Goal: Navigation & Orientation: Find specific page/section

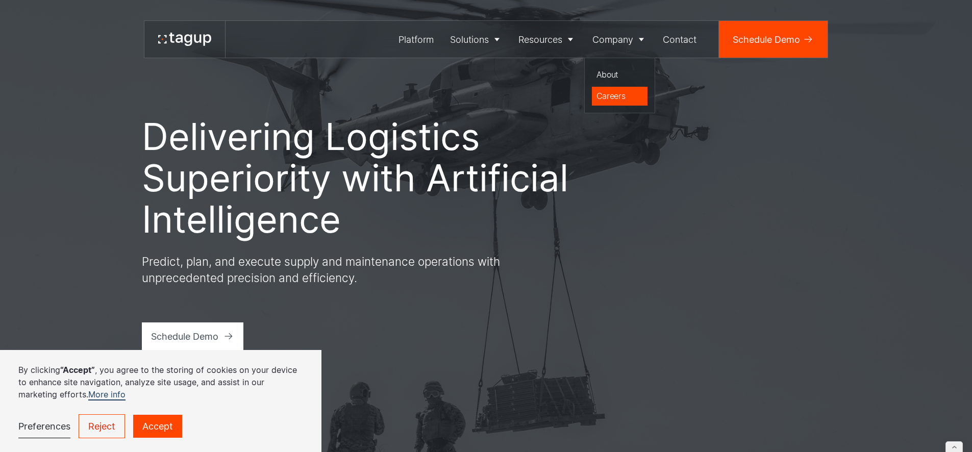
click at [614, 95] on div "Careers" at bounding box center [620, 96] width 47 height 12
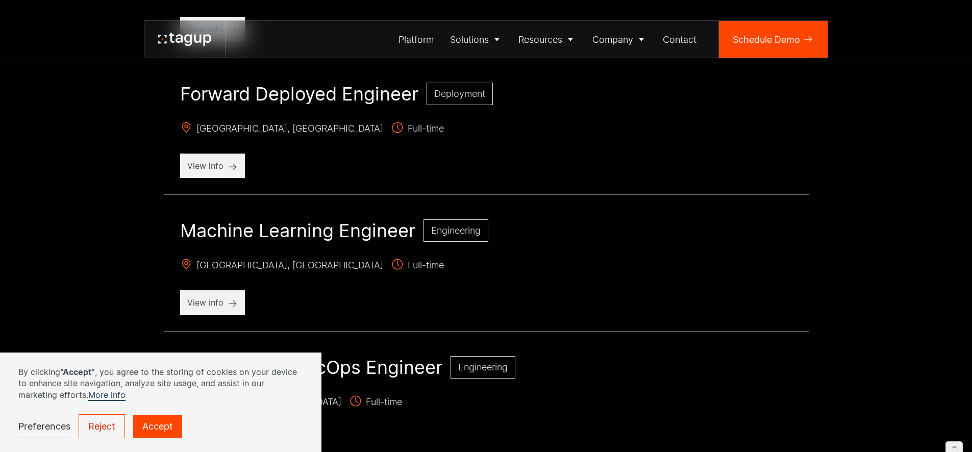
scroll to position [1062, 0]
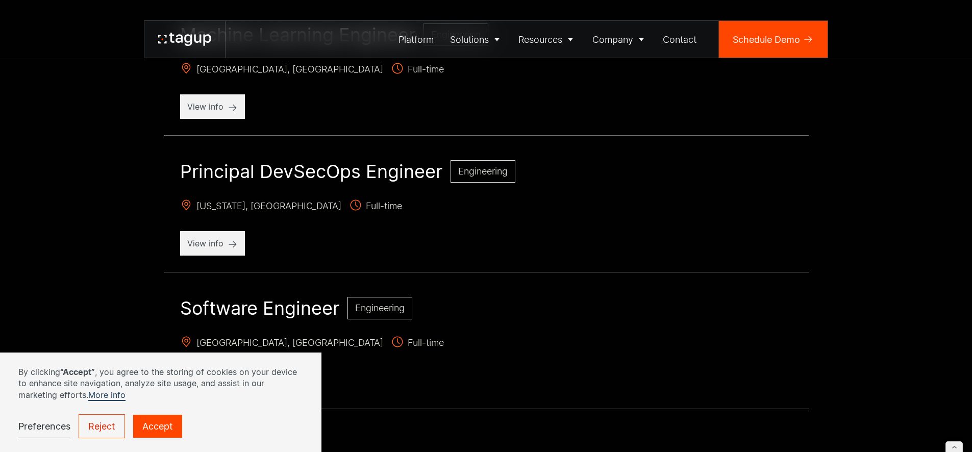
drag, startPoint x: 212, startPoint y: 245, endPoint x: 168, endPoint y: 245, distance: 43.4
click at [212, 245] on p "View info" at bounding box center [212, 243] width 51 height 12
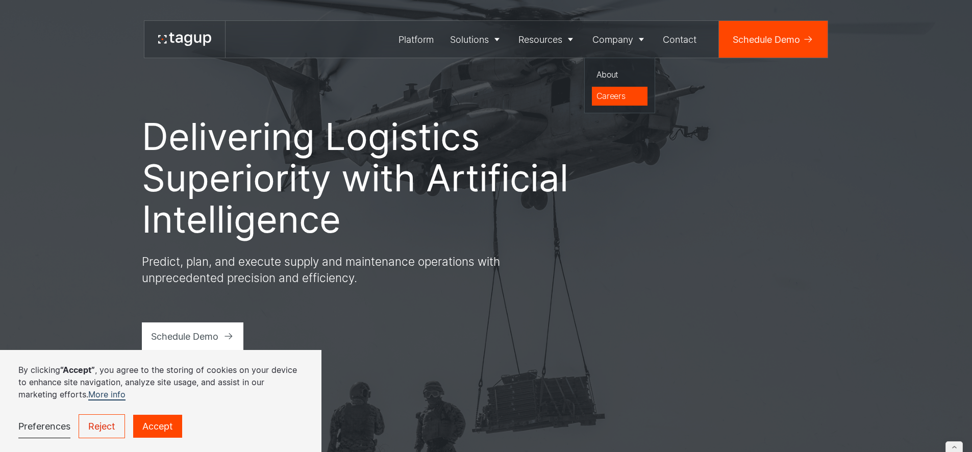
click at [619, 94] on div "Careers" at bounding box center [620, 96] width 47 height 12
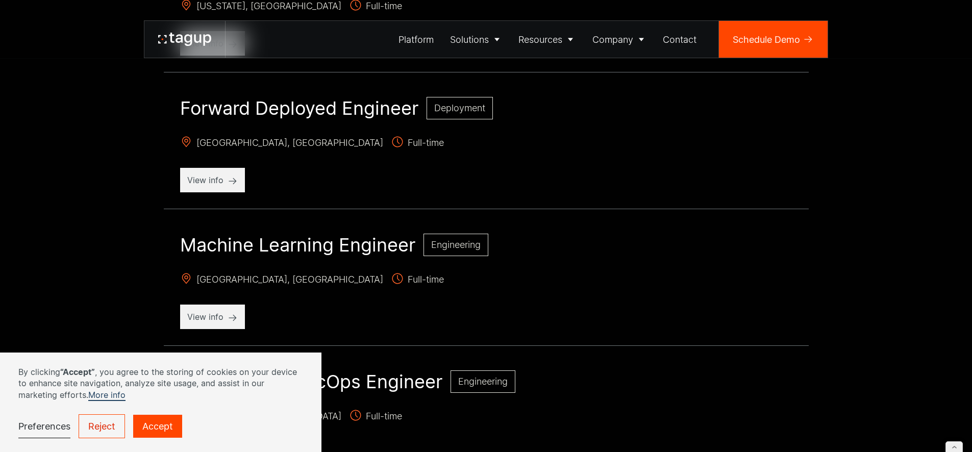
scroll to position [969, 0]
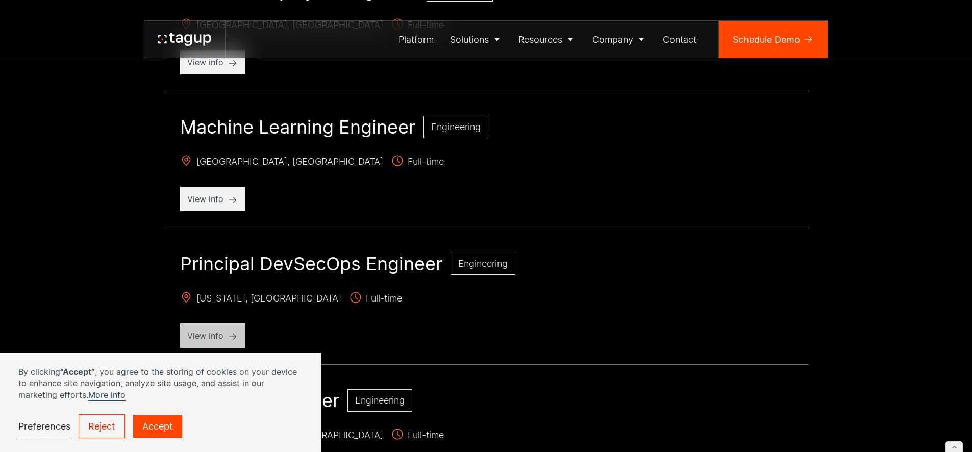
click at [234, 333] on p "View info" at bounding box center [212, 336] width 51 height 12
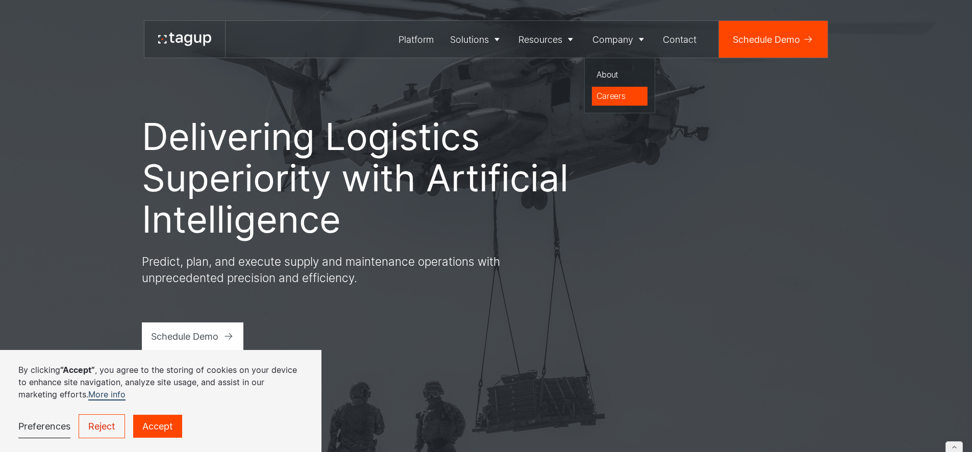
click at [606, 88] on link "Careers" at bounding box center [620, 96] width 56 height 19
